Goal: Task Accomplishment & Management: Manage account settings

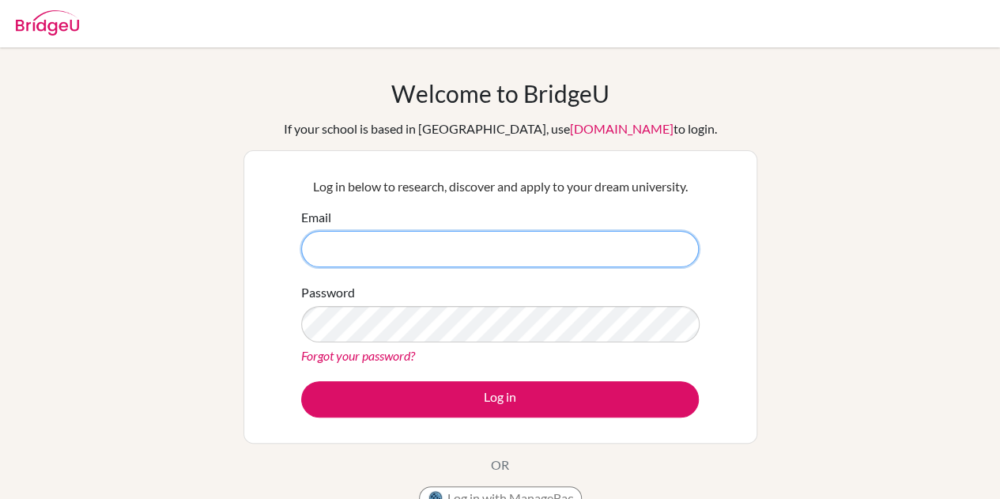
click at [482, 252] on input "Email" at bounding box center [499, 249] width 397 height 36
type input "saingerel.e@gmail.com"
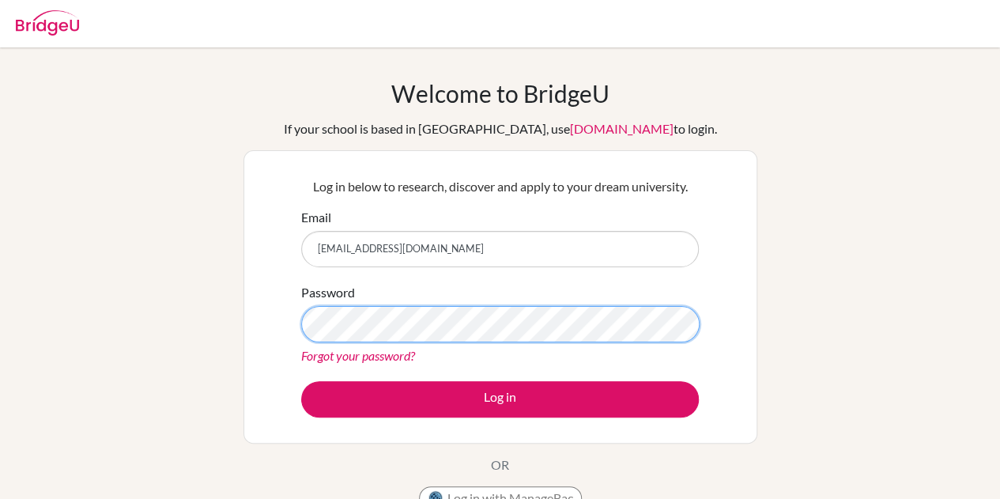
click at [301, 381] on button "Log in" at bounding box center [499, 399] width 397 height 36
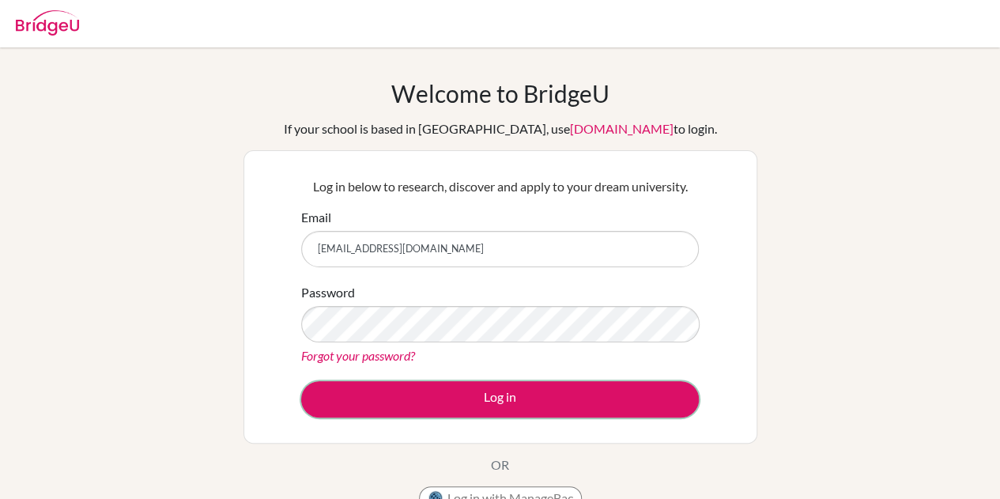
click at [668, 392] on button "Log in" at bounding box center [499, 399] width 397 height 36
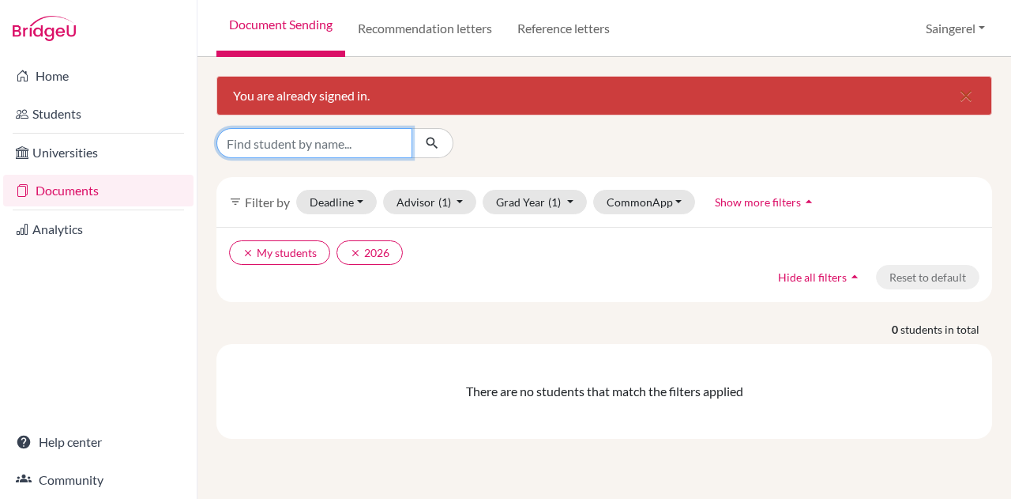
click at [311, 142] on input "Find student by name..." at bounding box center [314, 143] width 196 height 30
type input "sumiyabazar"
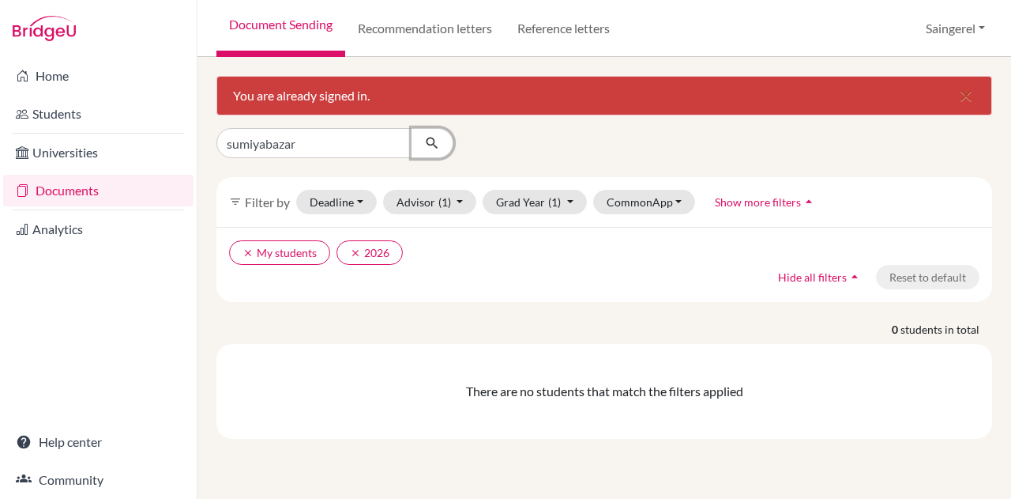
click at [431, 145] on icon "submit" at bounding box center [432, 143] width 16 height 16
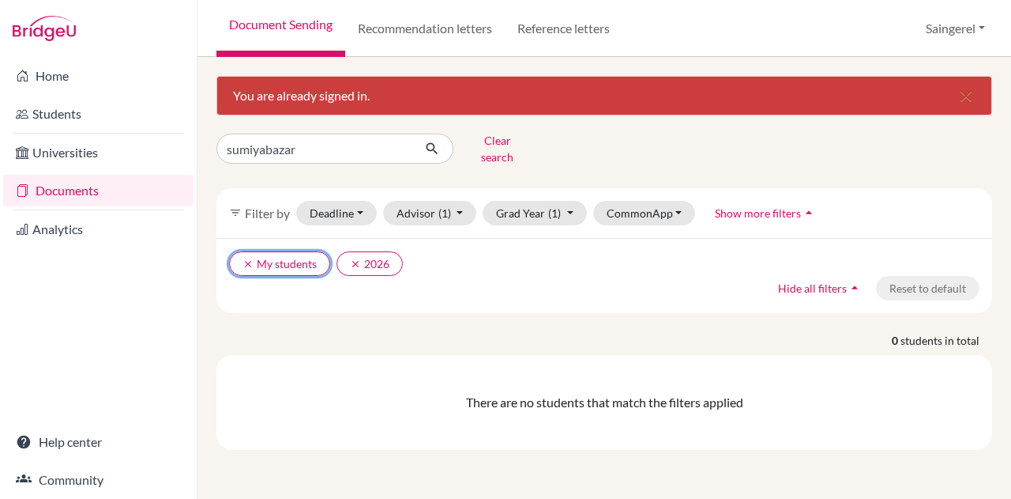
click at [243, 258] on icon "clear" at bounding box center [248, 263] width 11 height 11
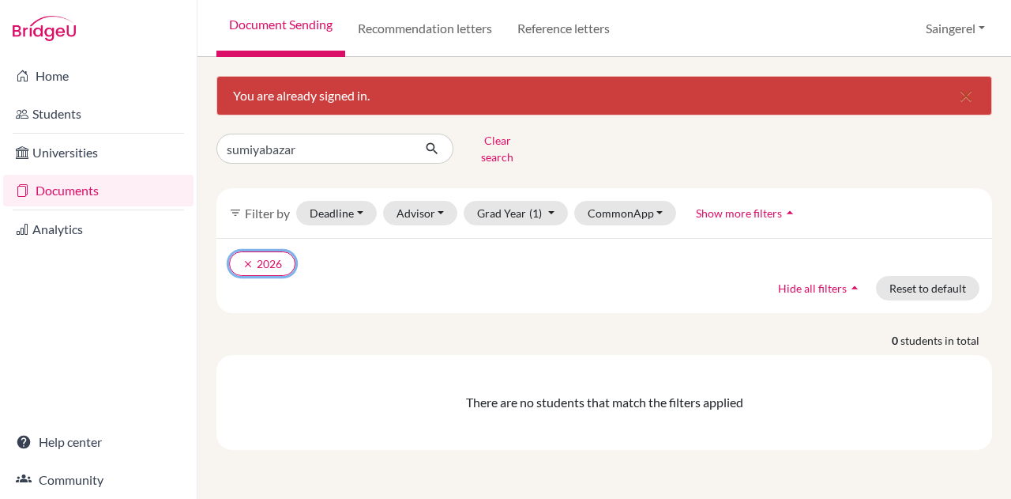
click at [244, 258] on icon "clear" at bounding box center [248, 263] width 11 height 11
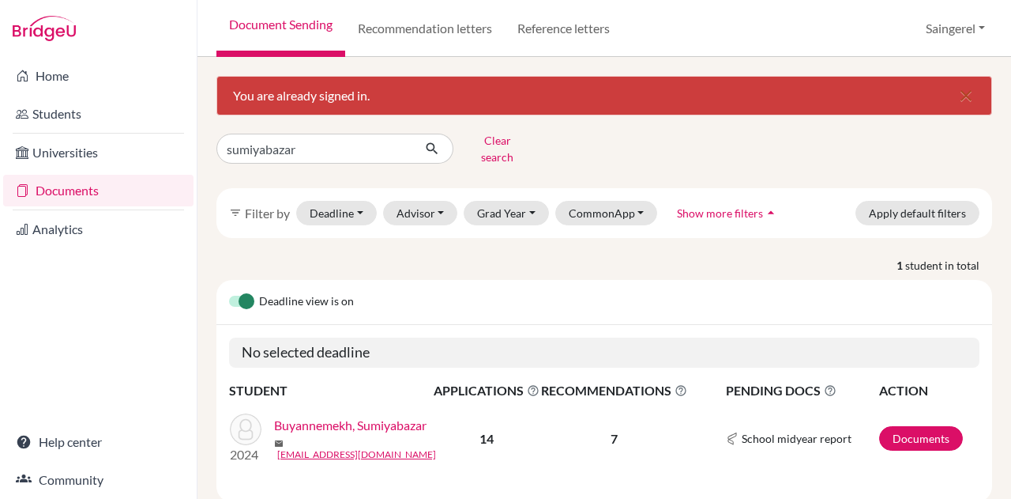
scroll to position [28, 0]
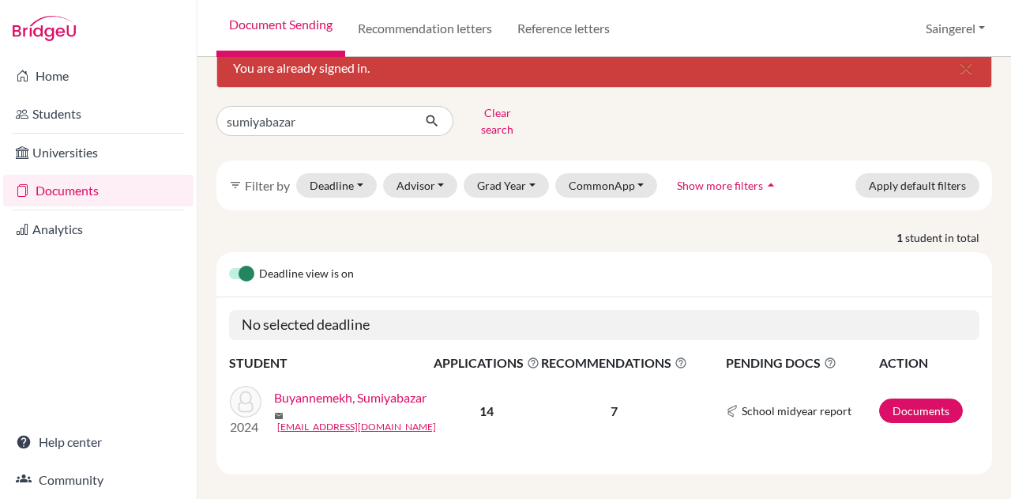
click at [354, 392] on link "Buyannemekh, Sumiyabazar" at bounding box center [350, 397] width 152 height 19
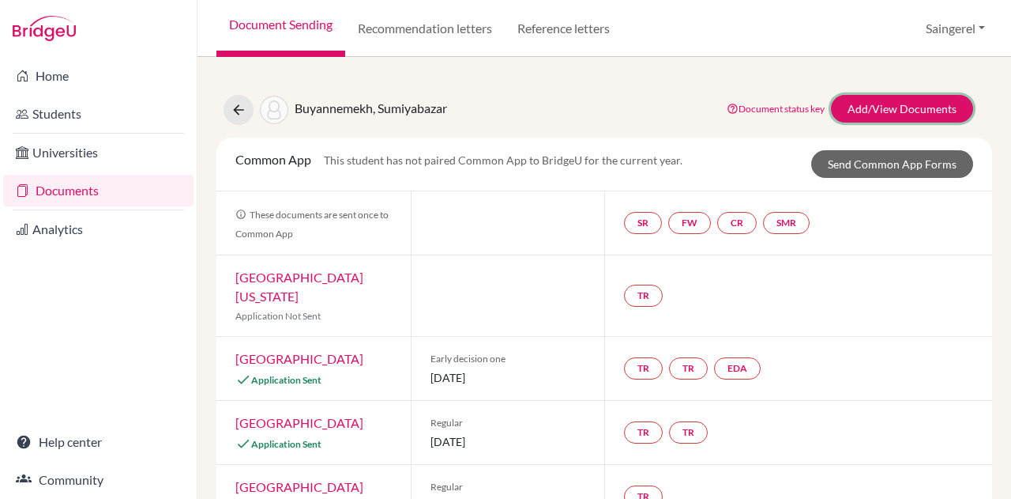
click at [874, 111] on link "Add/View Documents" at bounding box center [902, 109] width 142 height 28
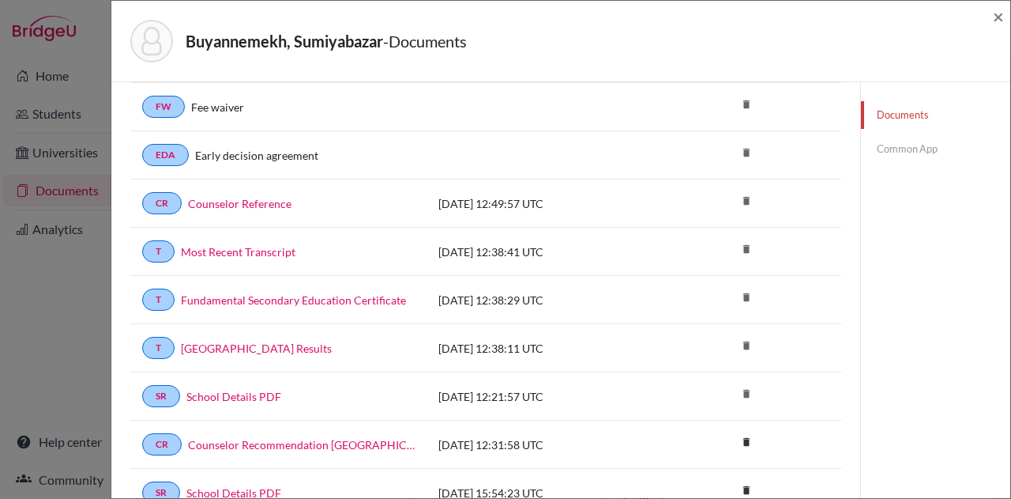
scroll to position [848, 0]
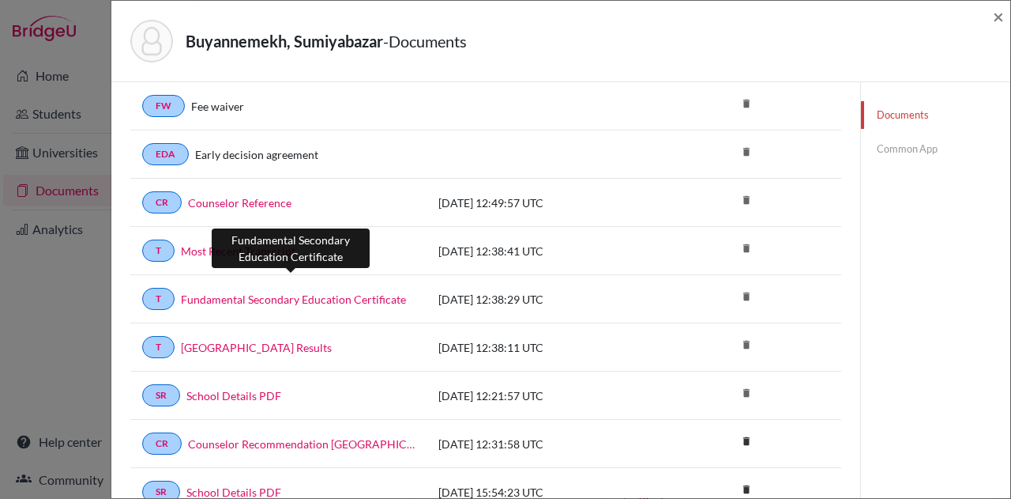
click at [336, 291] on link "Fundamental Secondary Education Certificate" at bounding box center [293, 299] width 225 height 17
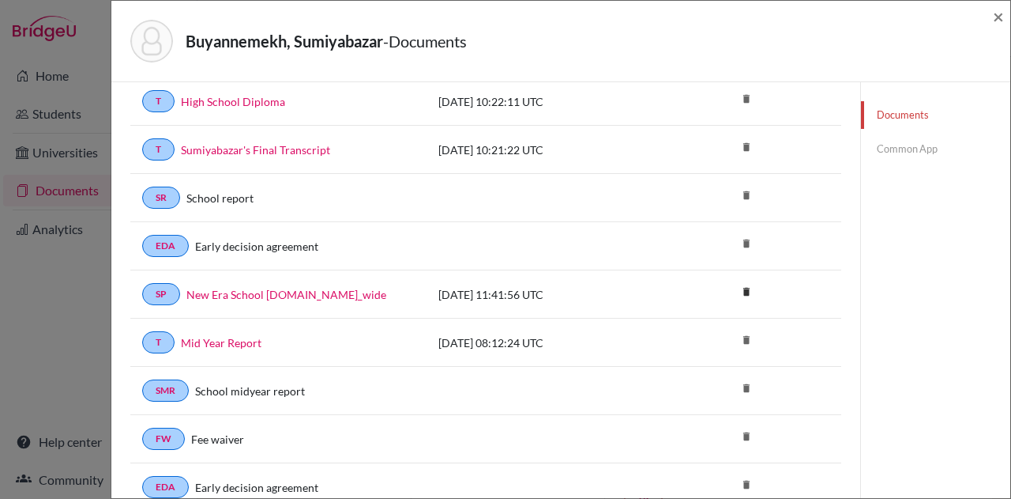
scroll to position [465, 0]
